Goal: Check status

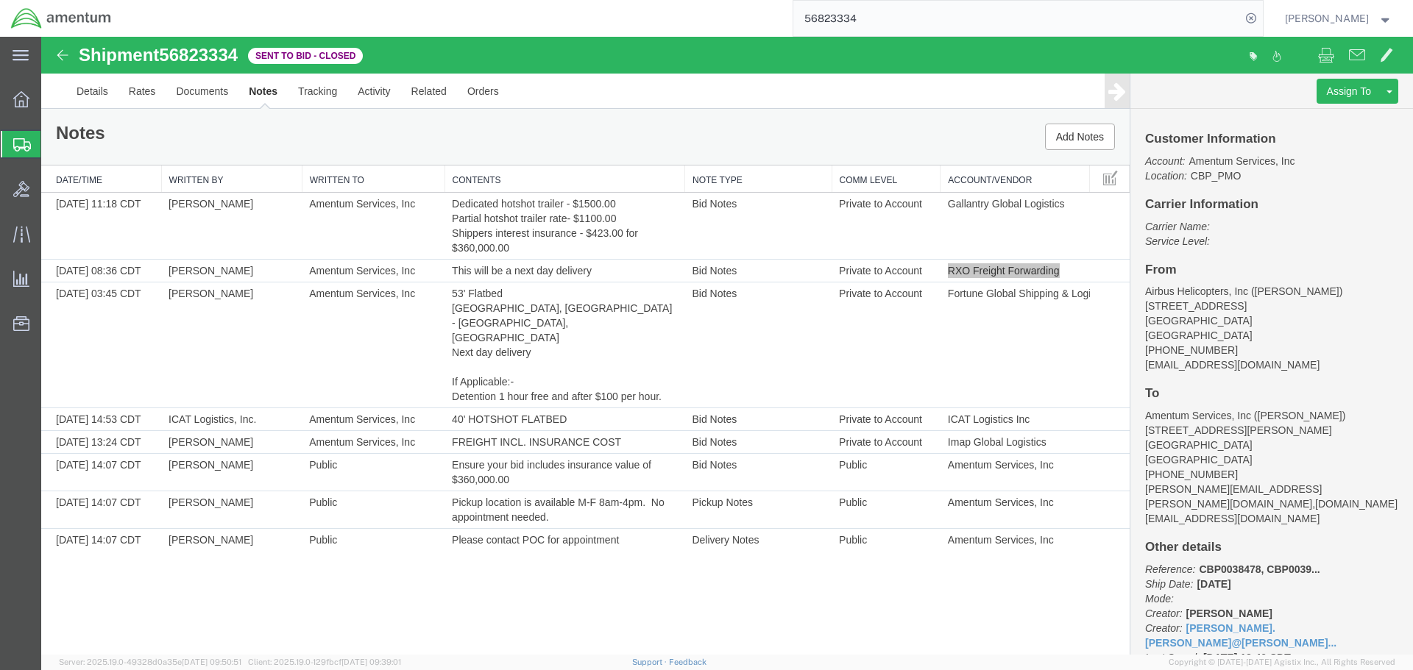
click at [942, 28] on input "56823334" at bounding box center [1016, 18] width 447 height 35
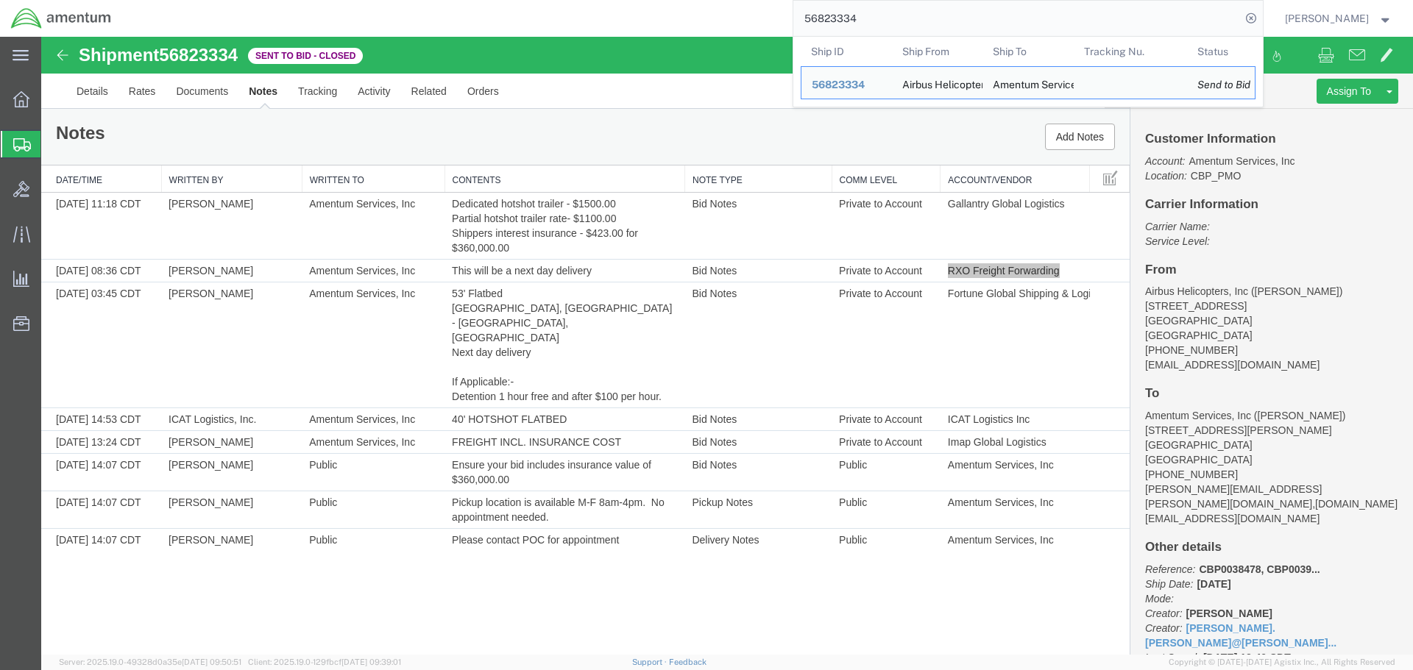
click at [942, 27] on input "56823334" at bounding box center [1016, 18] width 447 height 35
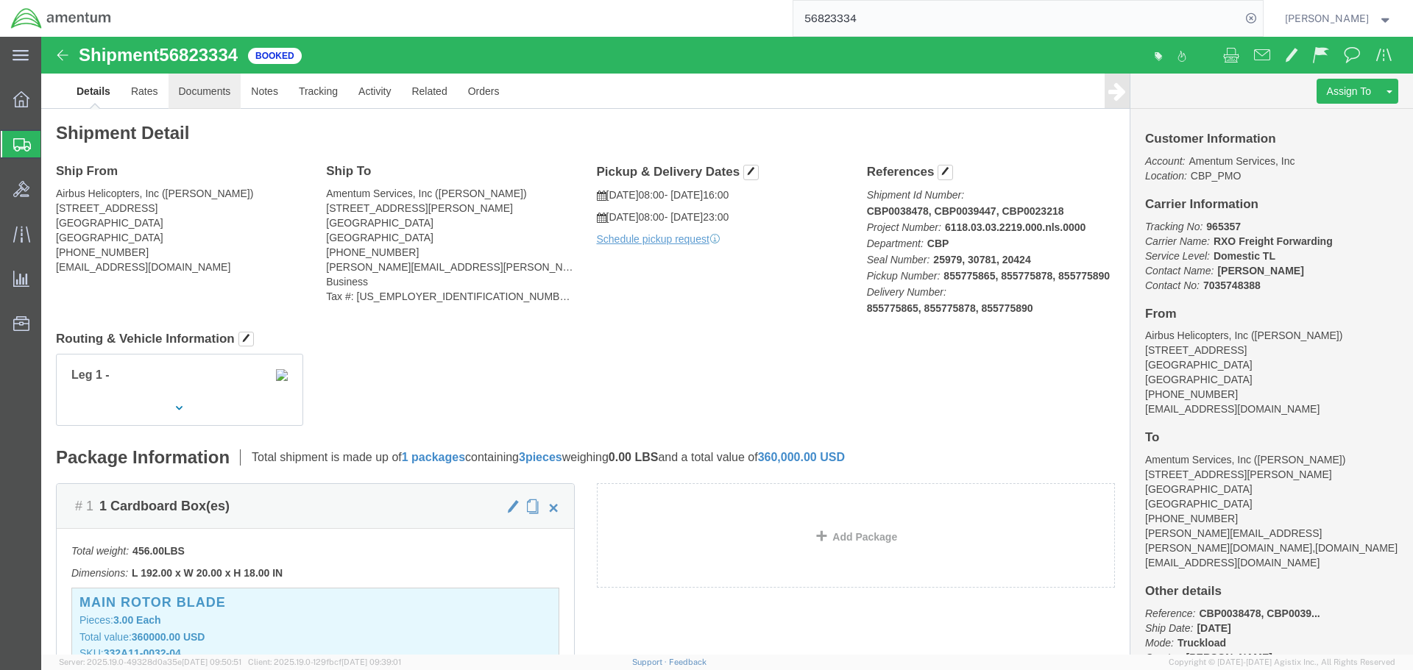
click link "Documents"
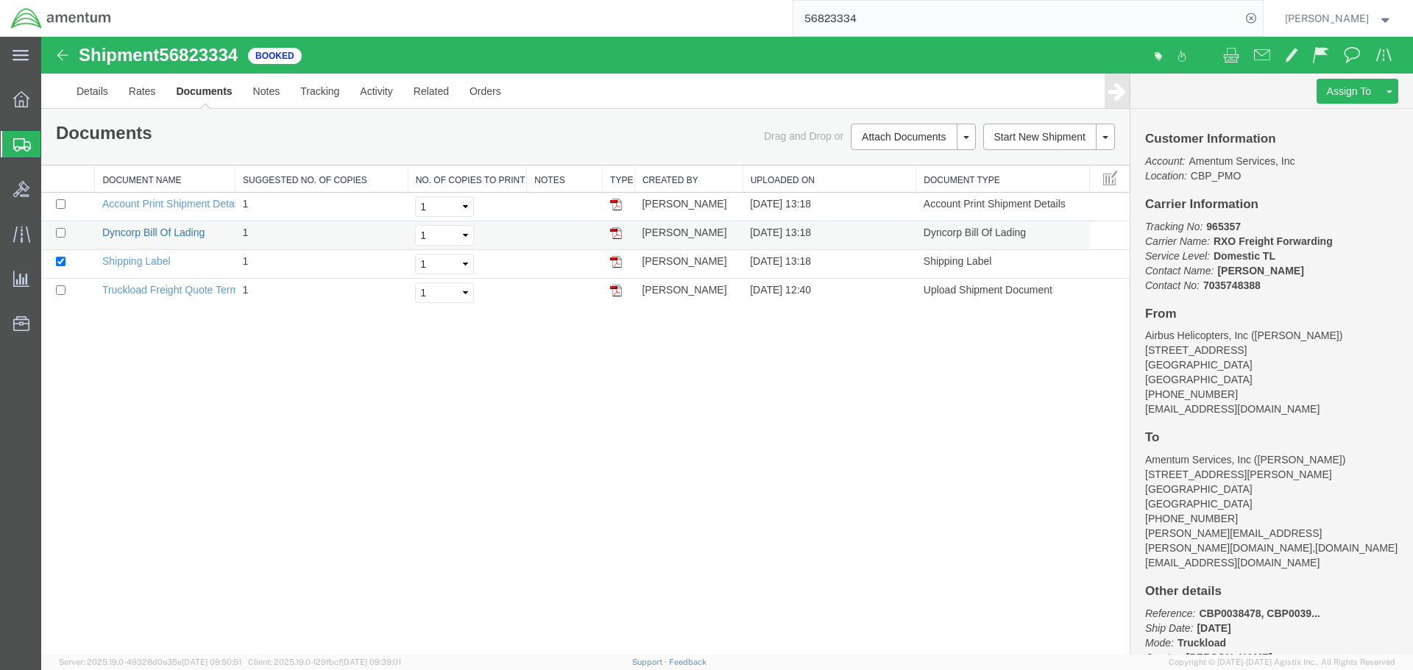
click at [168, 236] on link "Dyncorp Bill Of Lading" at bounding box center [153, 233] width 102 height 12
click at [107, 89] on link "Details" at bounding box center [92, 91] width 52 height 35
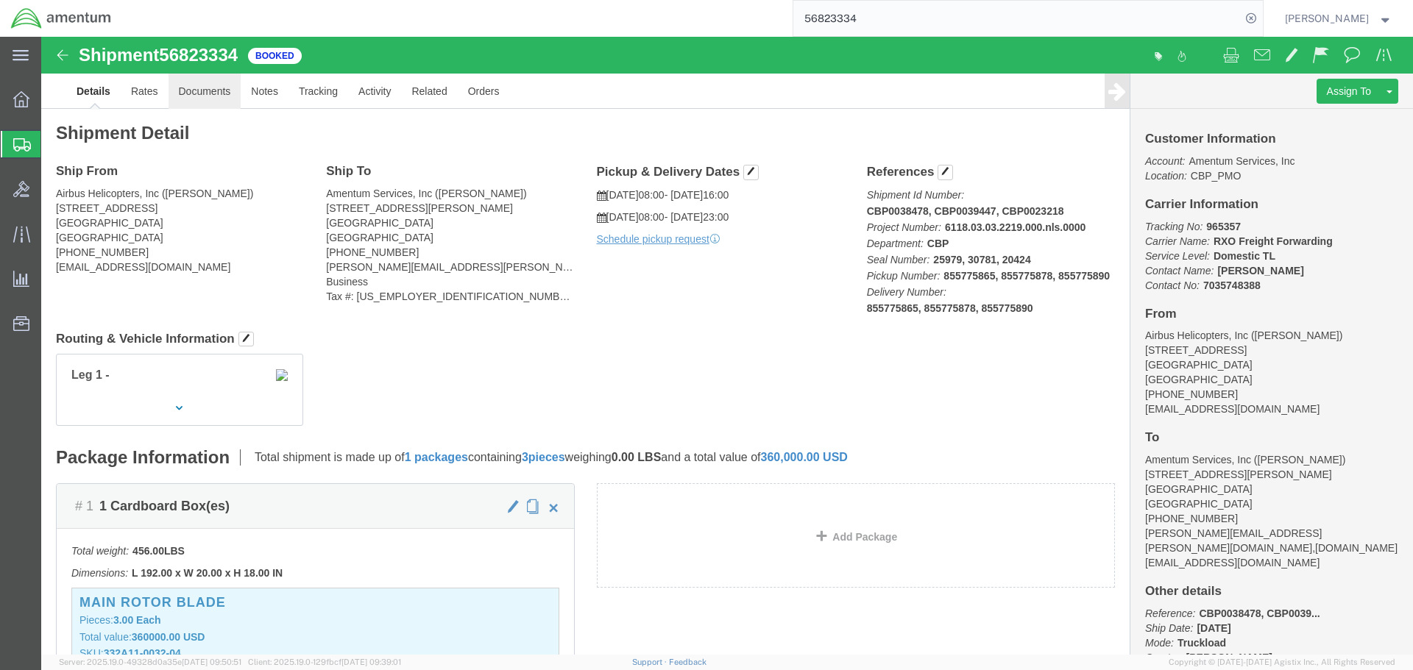
click link "Documents"
